Goal: Transaction & Acquisition: Purchase product/service

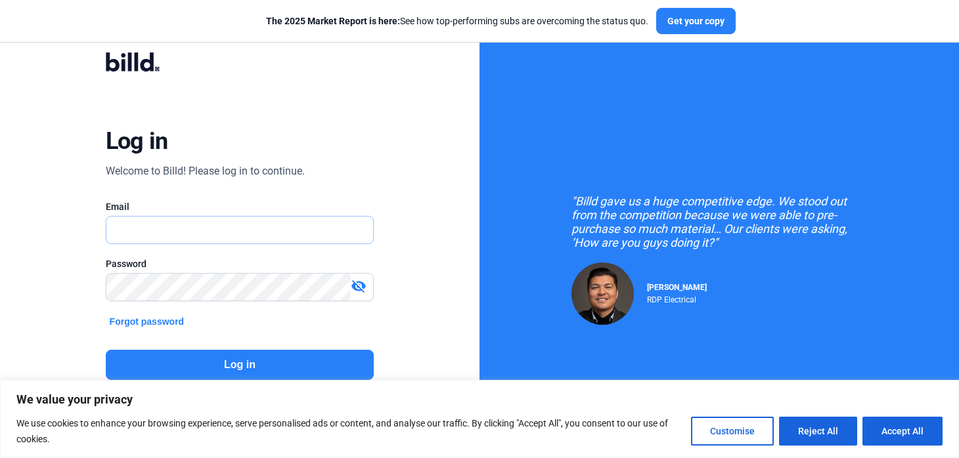
type input "[EMAIL_ADDRESS][DOMAIN_NAME]"
click at [246, 363] on button "Log in" at bounding box center [240, 365] width 269 height 30
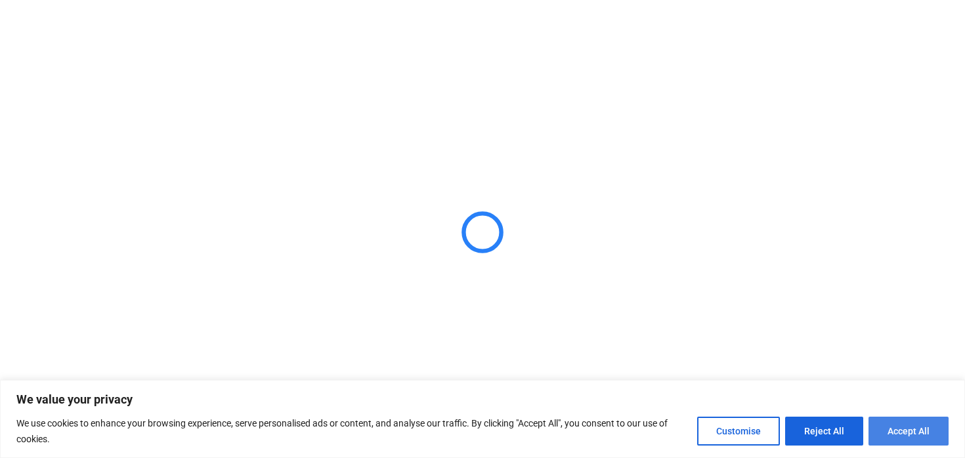
click at [899, 427] on button "Accept All" at bounding box center [909, 431] width 80 height 29
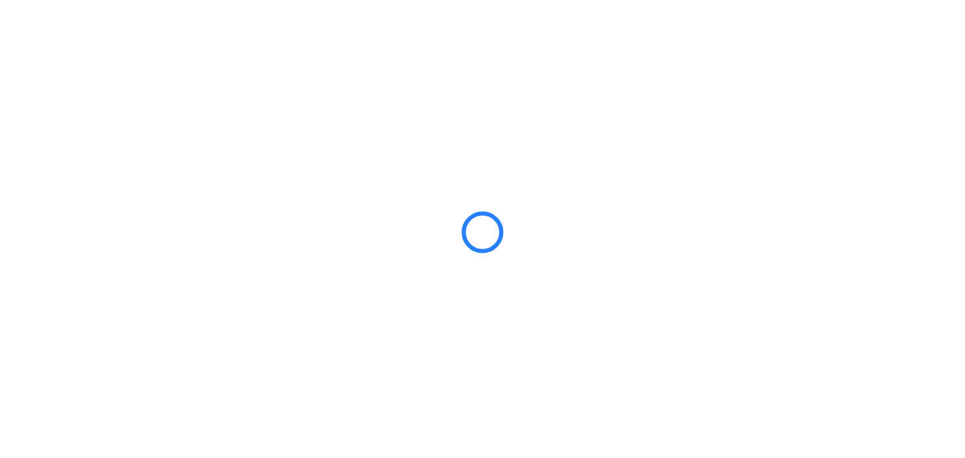
checkbox input "true"
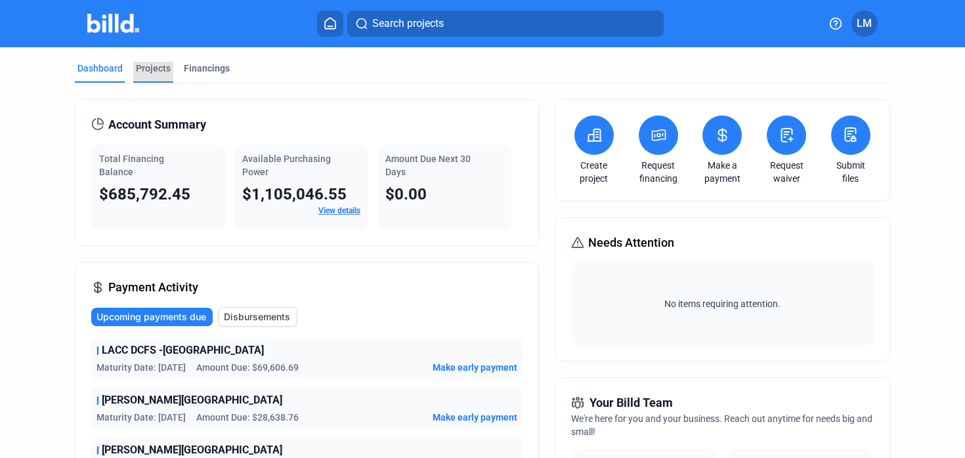
click at [156, 68] on div "Projects" at bounding box center [153, 68] width 35 height 13
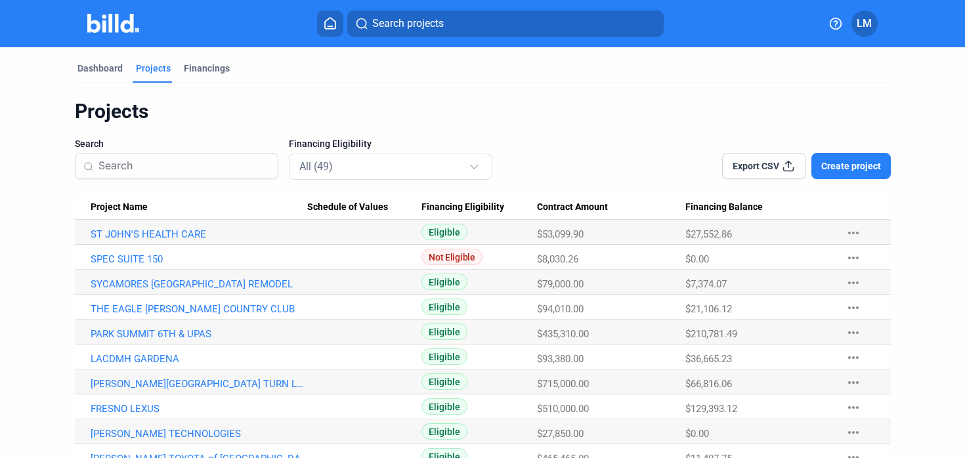
click at [854, 164] on span "Create project" at bounding box center [851, 166] width 60 height 13
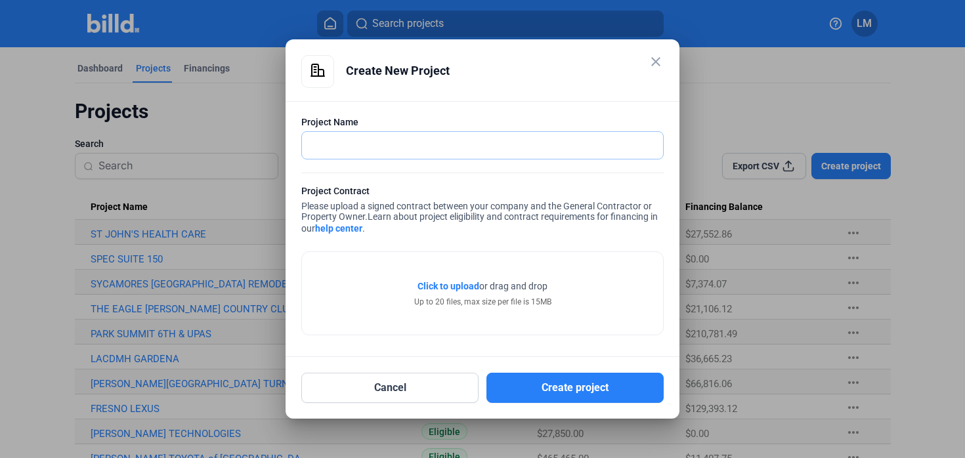
click at [455, 147] on input "text" at bounding box center [482, 145] width 361 height 27
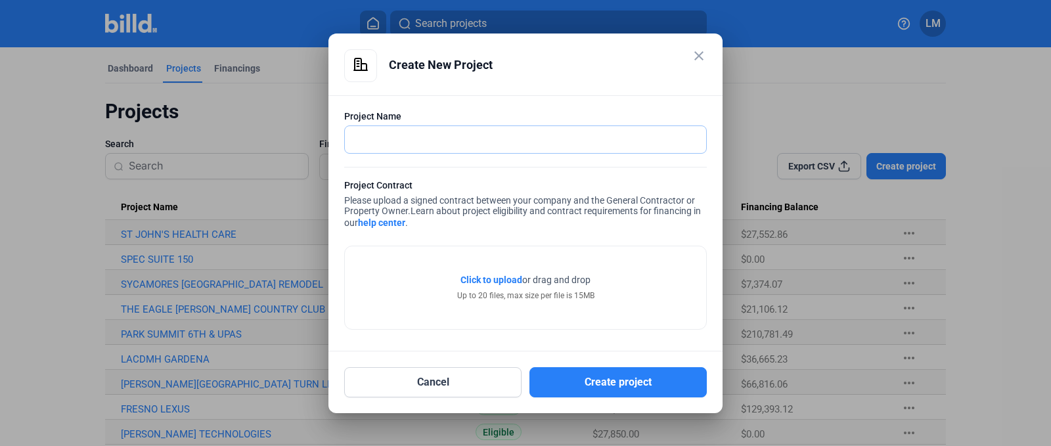
click at [380, 139] on input "text" at bounding box center [525, 139] width 361 height 27
type input "LUCKY STRIKE [GEOGRAPHIC_DATA]"
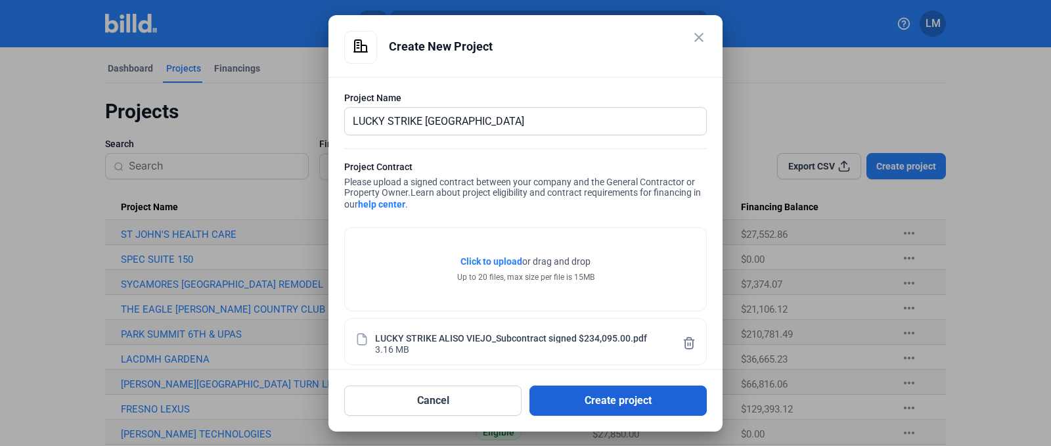
click at [582, 395] on button "Create project" at bounding box center [617, 400] width 177 height 30
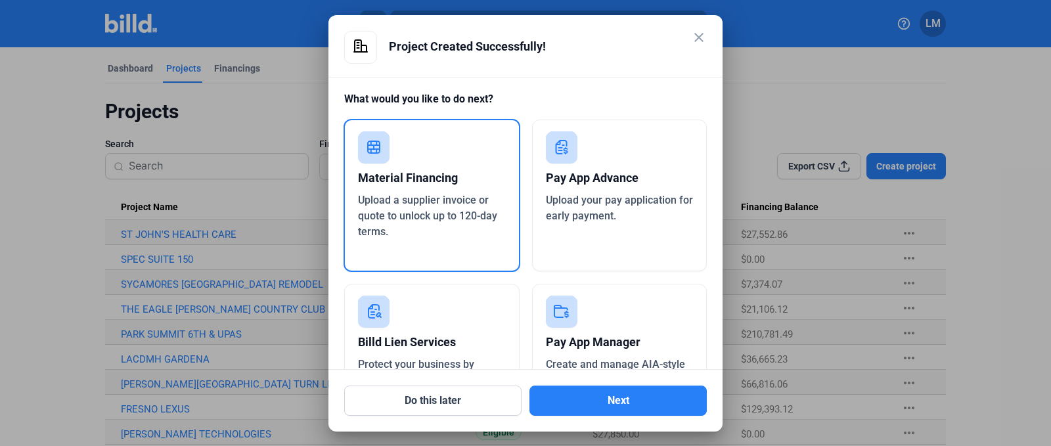
click at [405, 196] on span "Upload a supplier invoice or quote to unlock up to 120-day terms." at bounding box center [427, 216] width 139 height 44
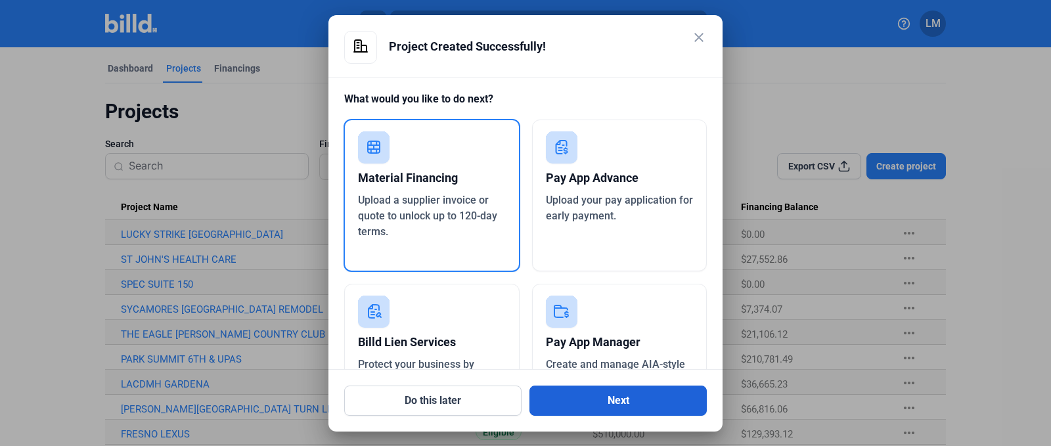
click at [565, 398] on button "Next" at bounding box center [617, 400] width 177 height 30
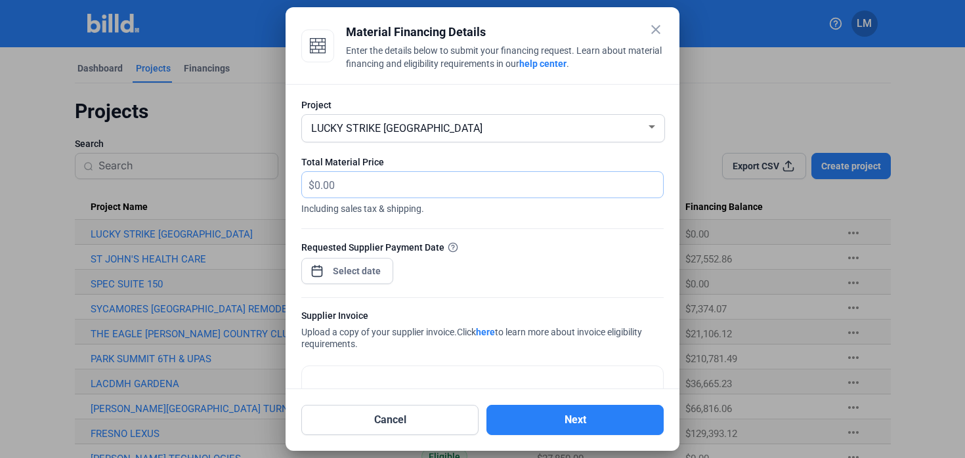
click at [370, 189] on input "text" at bounding box center [482, 185] width 334 height 26
type input "8,108.62"
click at [349, 272] on div "close Material Financing Details Enter the details below to submit your financi…" at bounding box center [482, 229] width 965 height 458
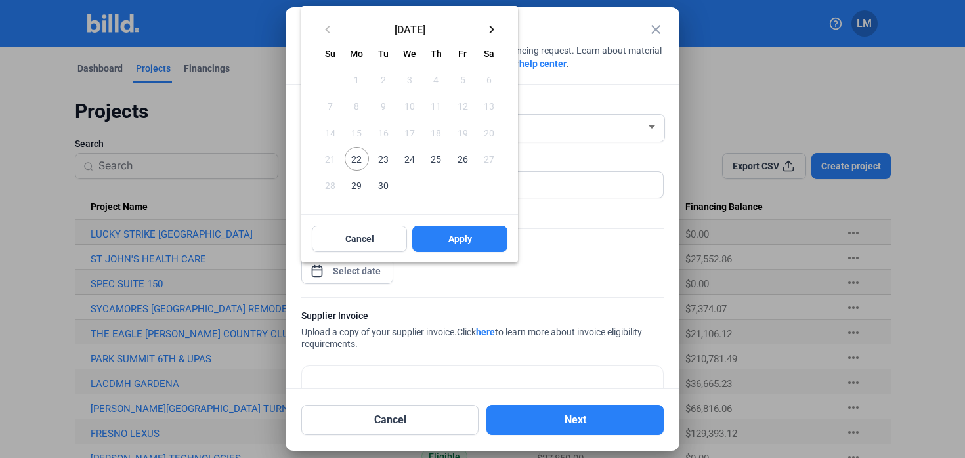
click at [385, 156] on span "23" at bounding box center [384, 159] width 24 height 24
click at [447, 236] on button "Apply" at bounding box center [459, 239] width 95 height 26
type input "[DATE]"
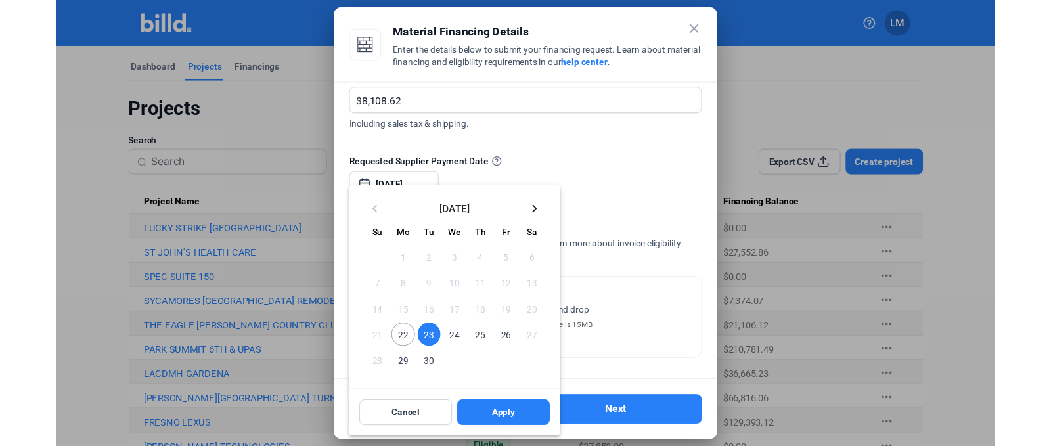
scroll to position [52, 0]
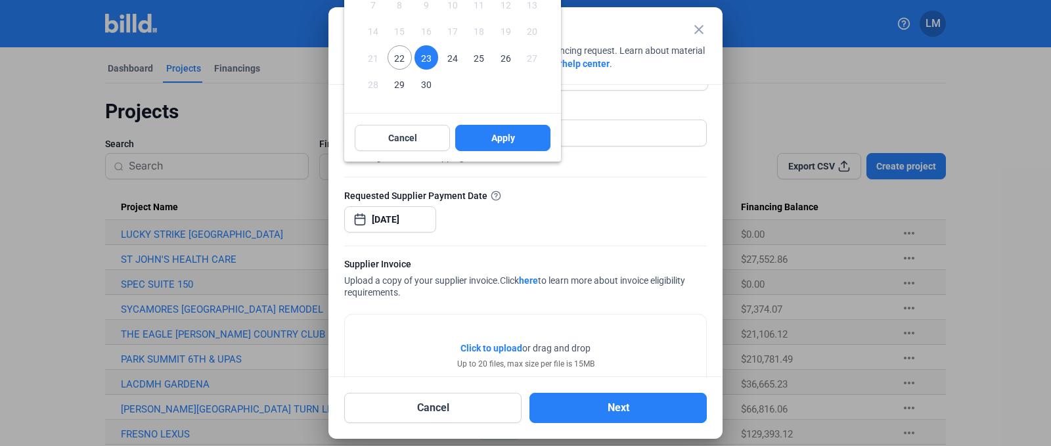
click at [427, 56] on span "23" at bounding box center [426, 57] width 24 height 24
click at [517, 127] on button "Apply" at bounding box center [502, 138] width 95 height 26
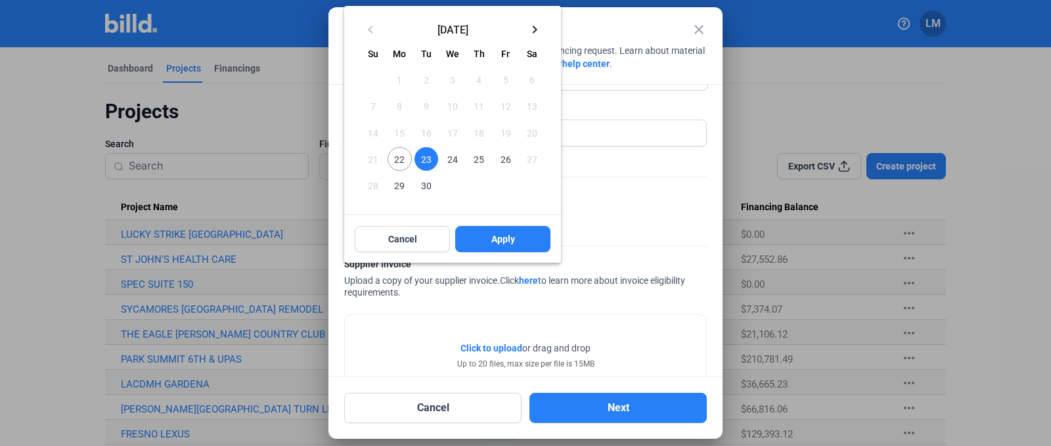
click at [425, 160] on span "23" at bounding box center [426, 159] width 24 height 24
click at [504, 238] on span "Apply" at bounding box center [503, 238] width 24 height 13
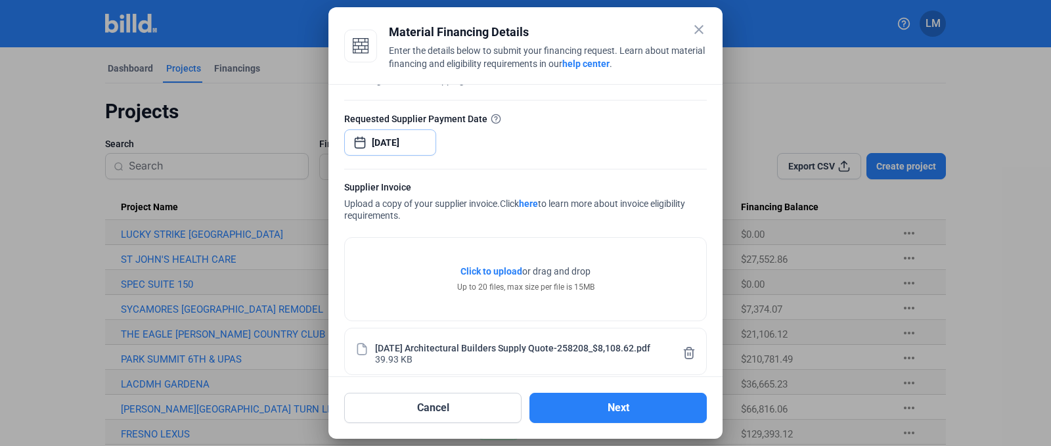
scroll to position [144, 0]
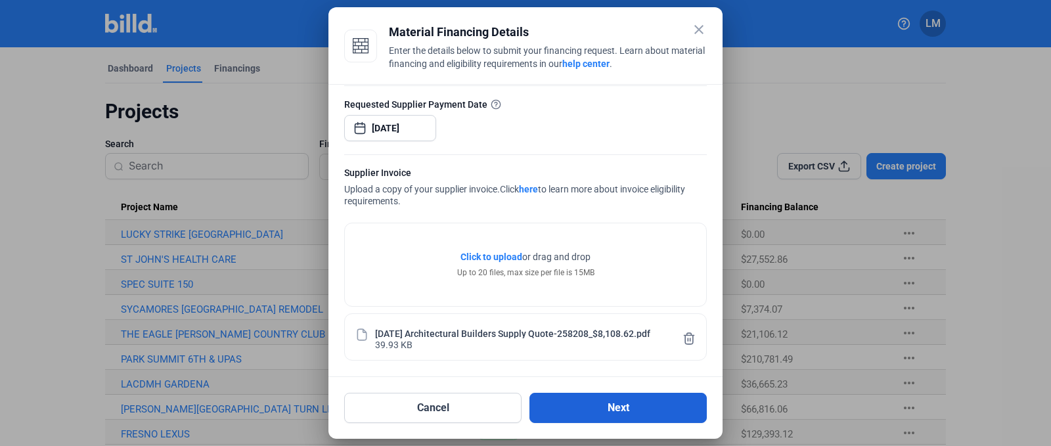
click at [595, 413] on button "Next" at bounding box center [617, 408] width 177 height 30
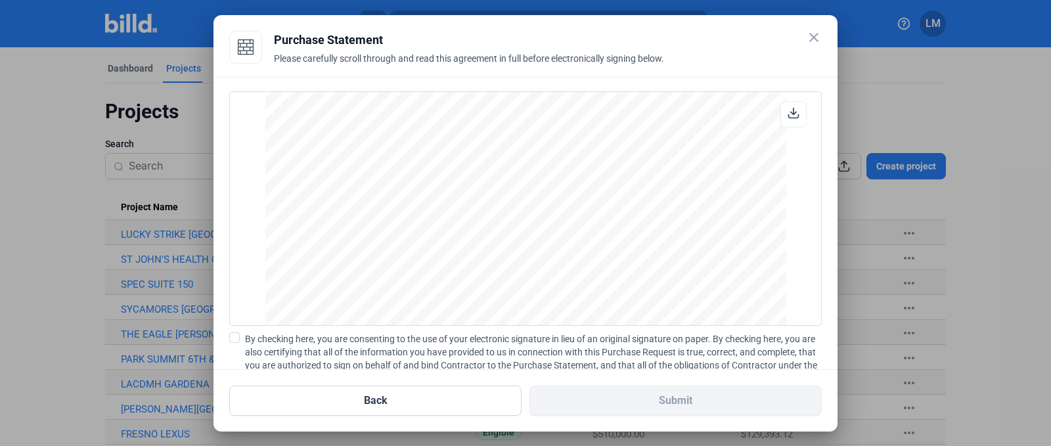
scroll to position [1133, 0]
click at [230, 337] on span at bounding box center [234, 337] width 11 height 11
click at [0, 0] on input "By checking here, you are consenting to the use of your electronic signature in…" at bounding box center [0, 0] width 0 height 0
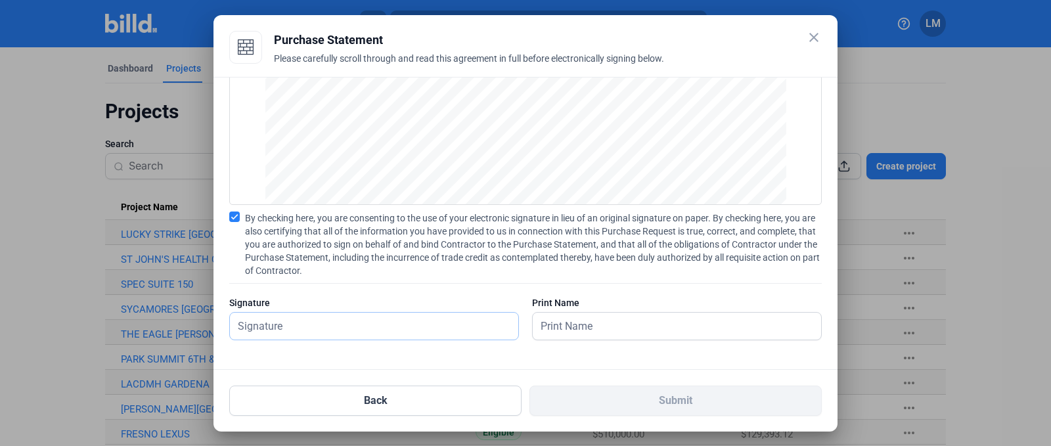
click at [353, 326] on input "text" at bounding box center [367, 326] width 274 height 27
type input "[PERSON_NAME]"
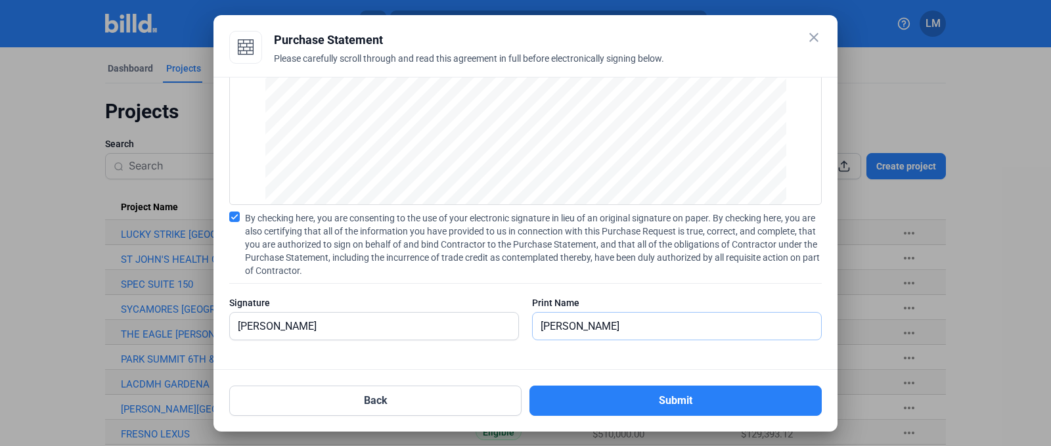
type input "[PERSON_NAME]"
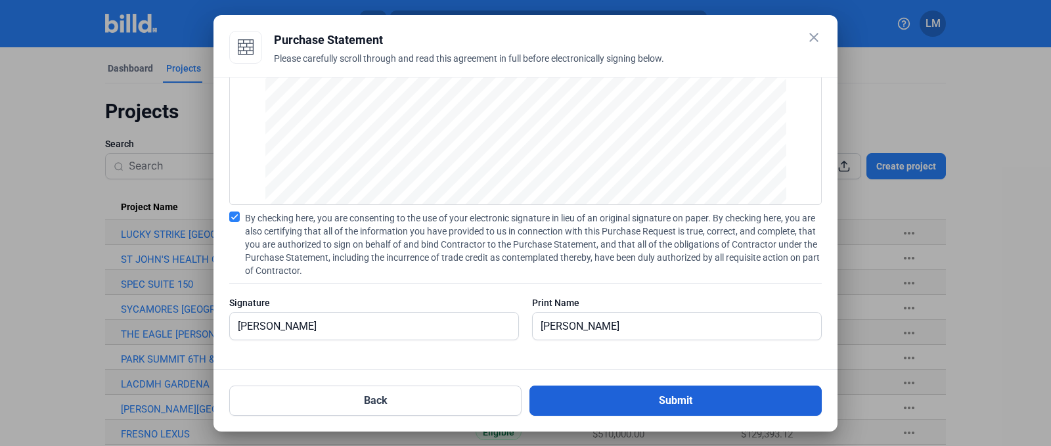
click at [613, 407] on button "Submit" at bounding box center [675, 400] width 292 height 30
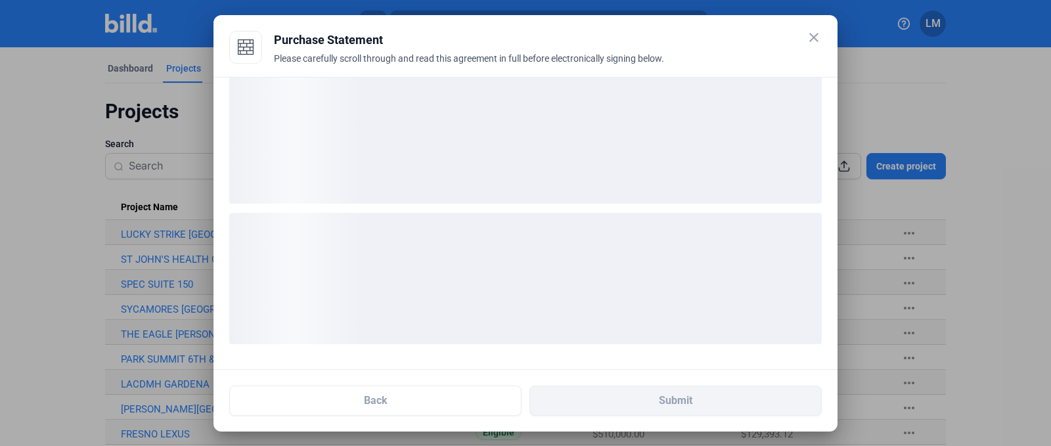
scroll to position [19, 0]
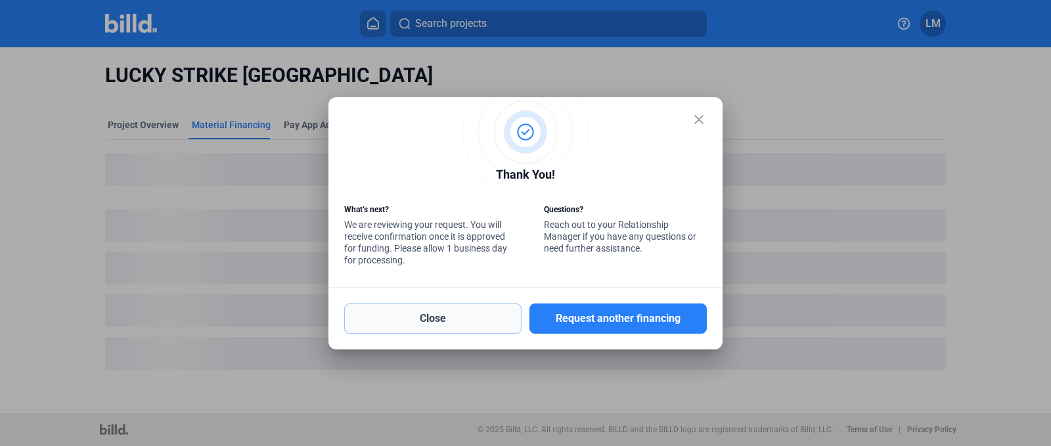
click at [484, 307] on button "Close" at bounding box center [432, 318] width 177 height 30
